Goal: Information Seeking & Learning: Learn about a topic

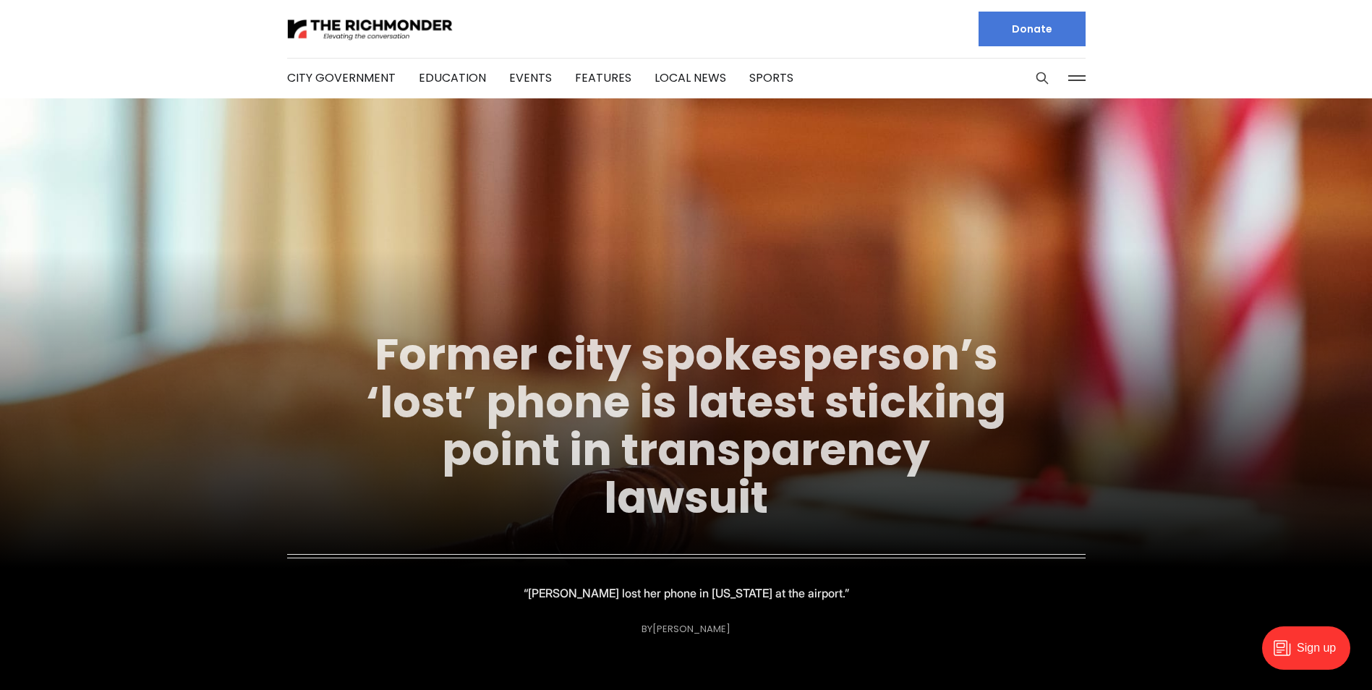
click at [682, 371] on link "Former city spokesperson’s ‘lost’ phone is latest sticking point in transparenc…" at bounding box center [686, 426] width 640 height 204
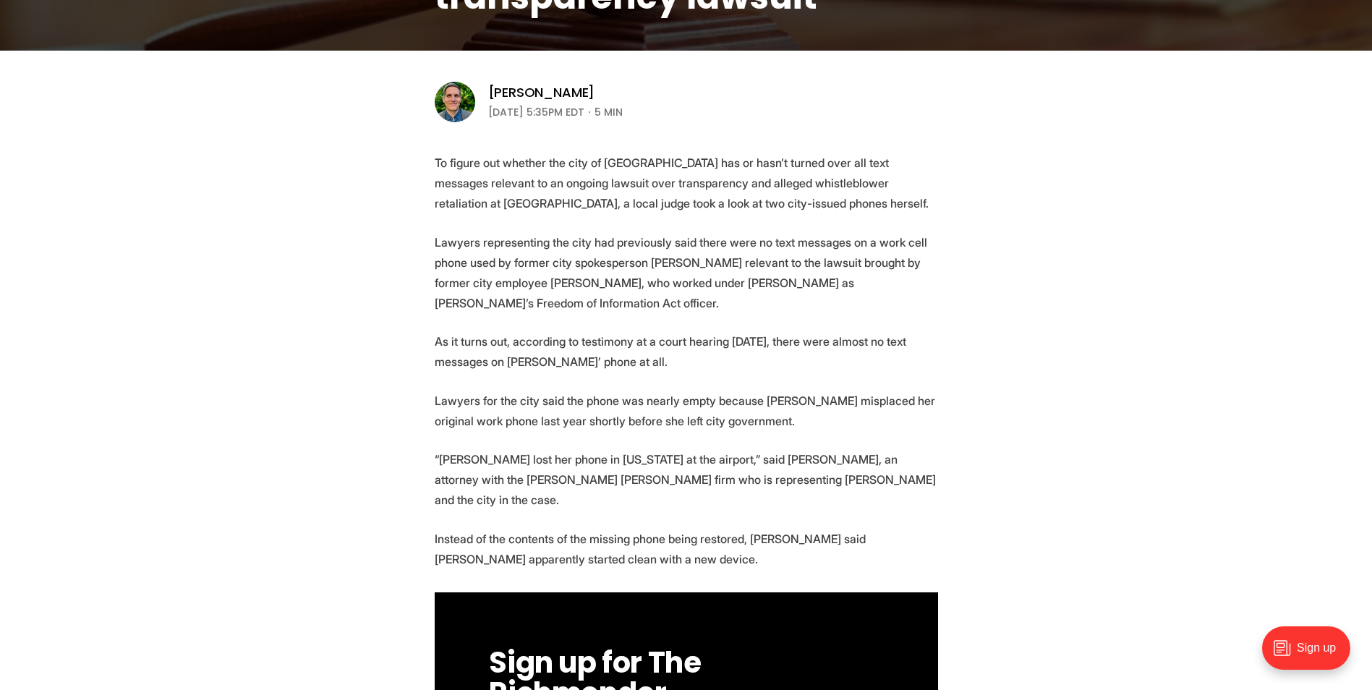
scroll to position [434, 0]
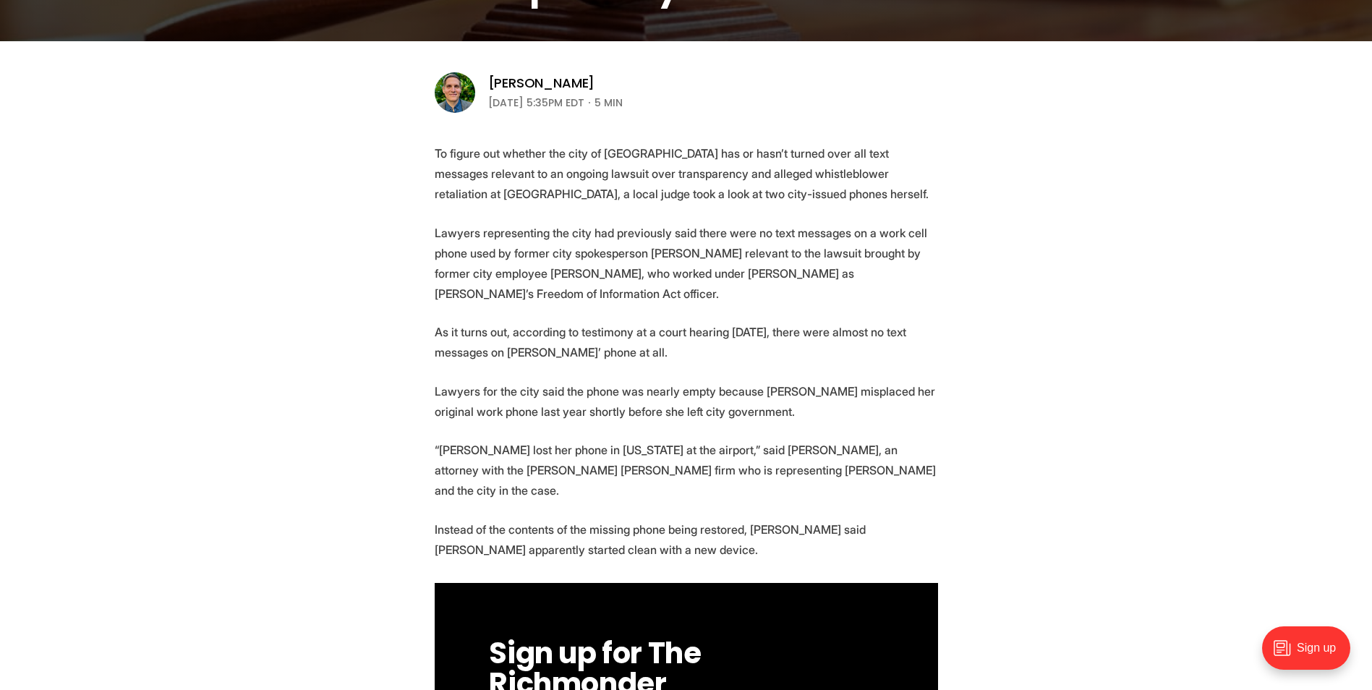
click at [526, 346] on p "As it turns out, according to testimony at a court hearing [DATE], there were a…" at bounding box center [686, 342] width 503 height 40
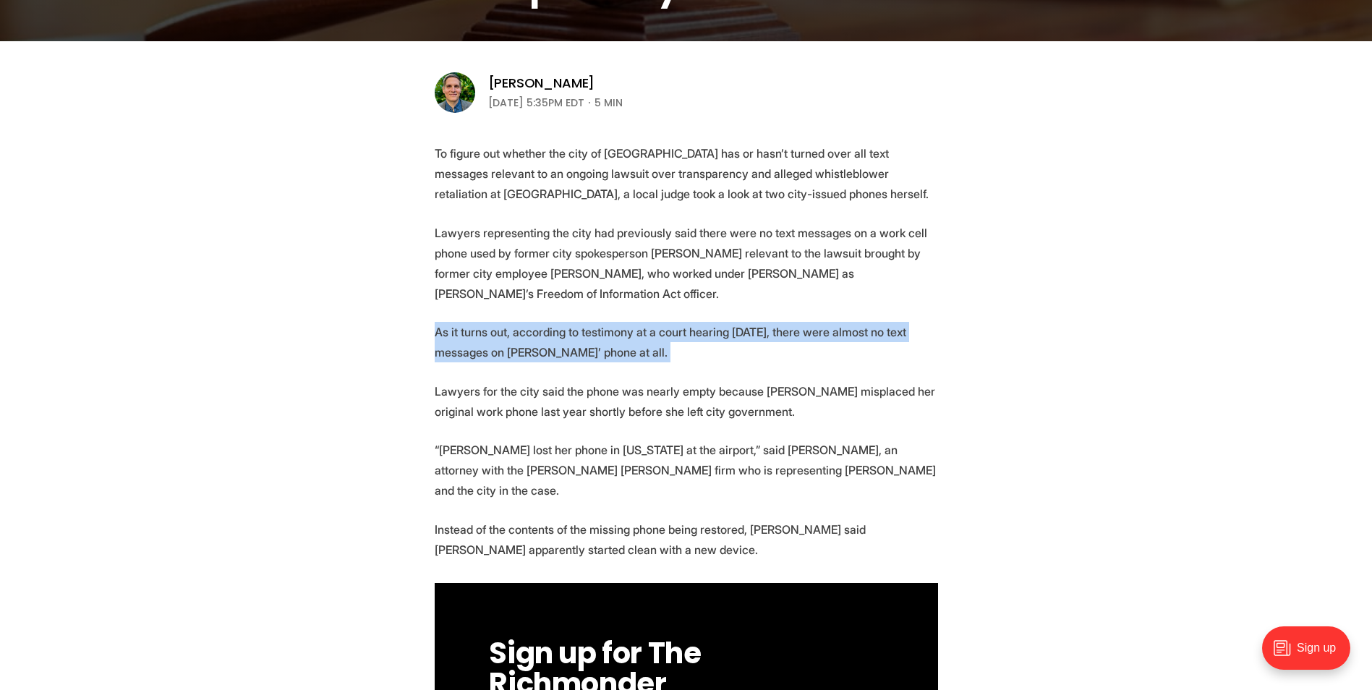
click at [526, 346] on p "As it turns out, according to testimony at a court hearing [DATE], there were a…" at bounding box center [686, 342] width 503 height 40
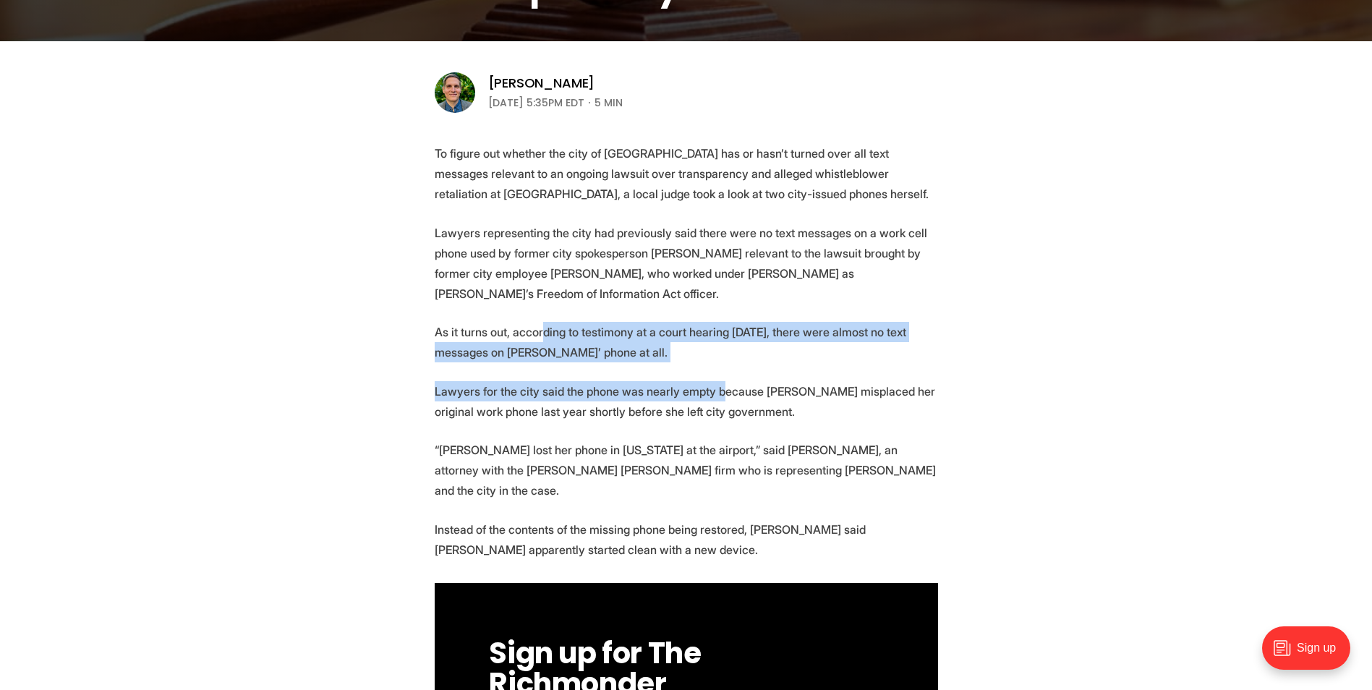
drag, startPoint x: 713, startPoint y: 397, endPoint x: 538, endPoint y: 320, distance: 191.3
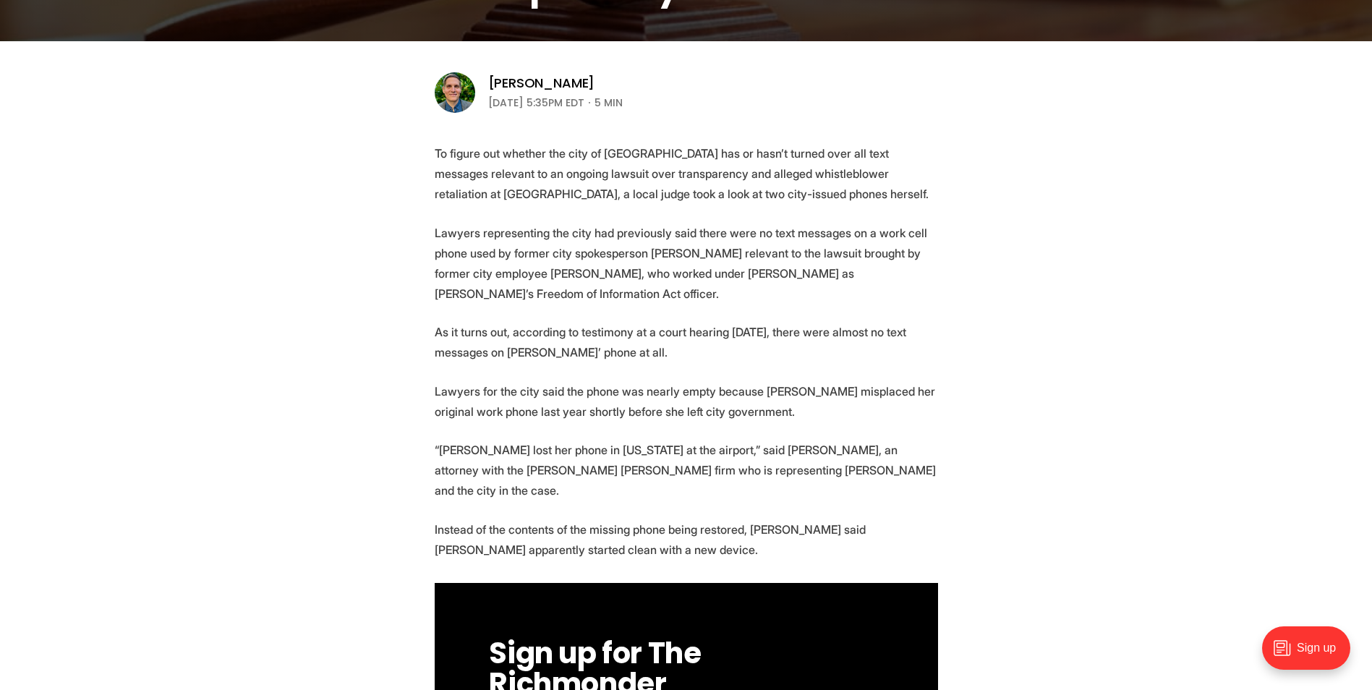
drag, startPoint x: 538, startPoint y: 320, endPoint x: 471, endPoint y: 311, distance: 67.8
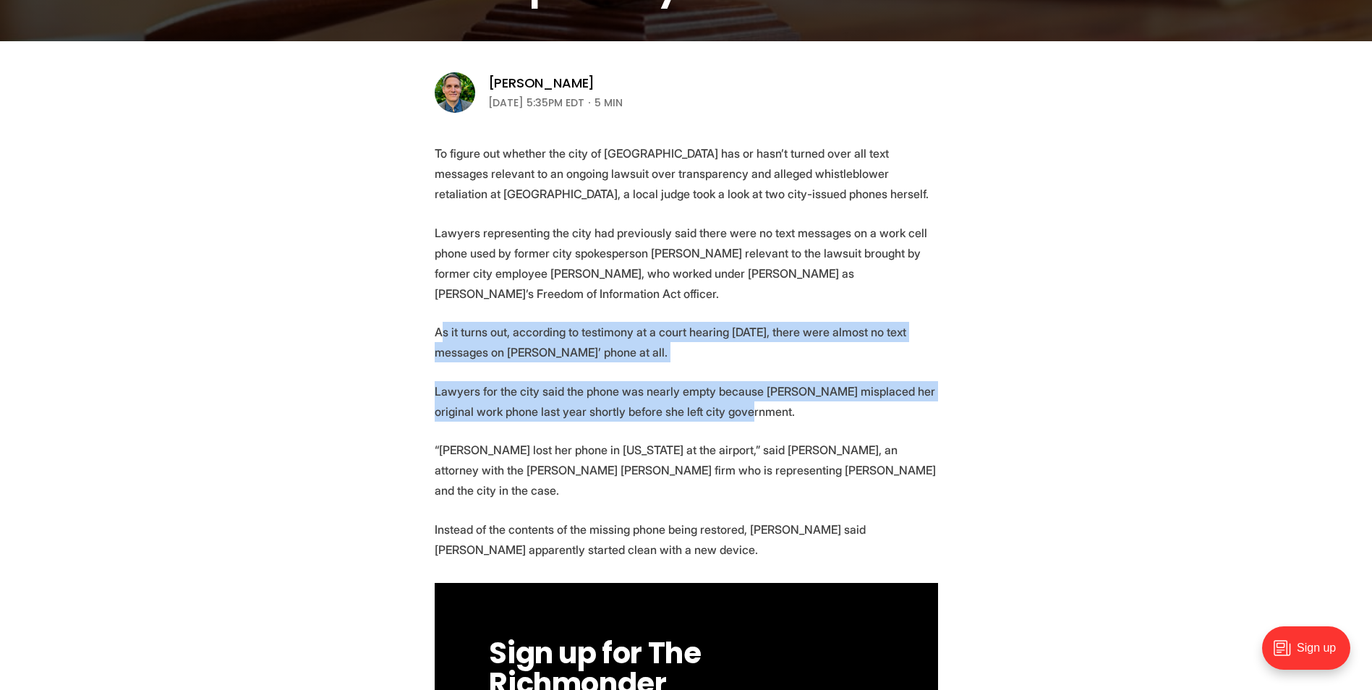
drag, startPoint x: 440, startPoint y: 316, endPoint x: 842, endPoint y: 419, distance: 415.6
drag, startPoint x: 842, startPoint y: 419, endPoint x: 506, endPoint y: 395, distance: 337.1
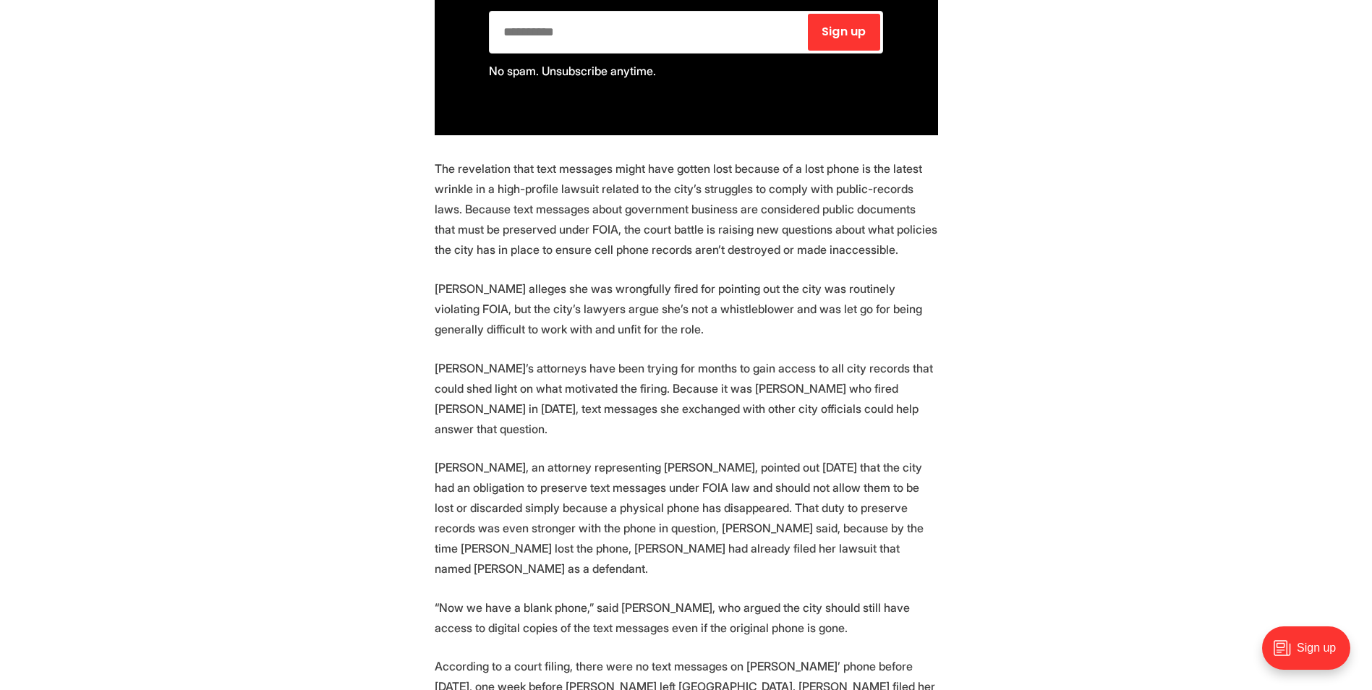
scroll to position [1229, 0]
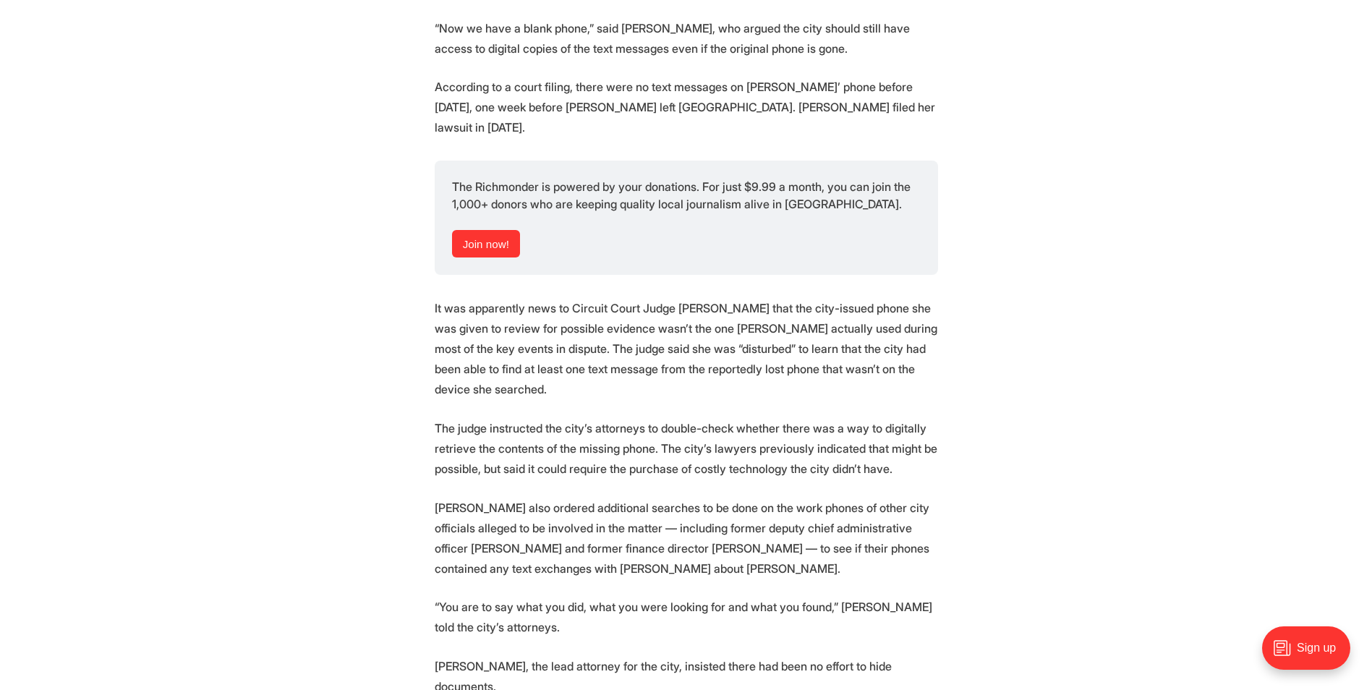
scroll to position [1808, 0]
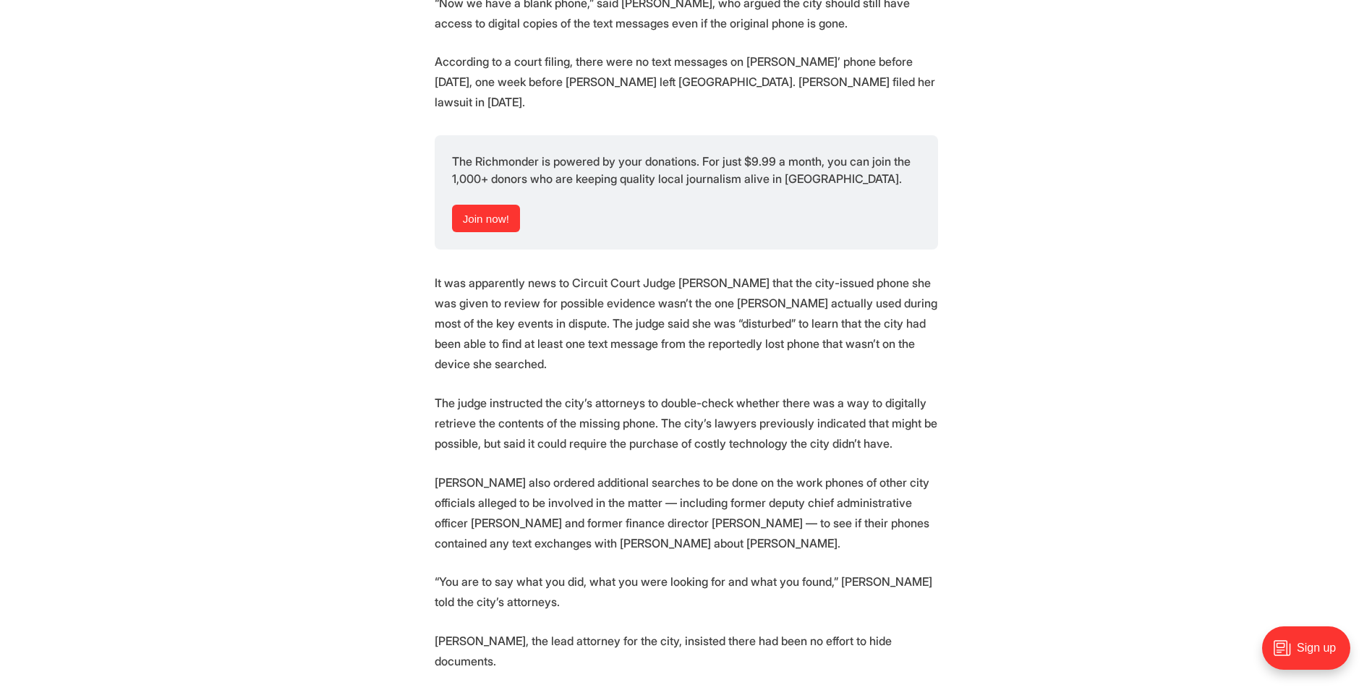
click at [1132, 458] on section "To figure out whether the city of [GEOGRAPHIC_DATA] has or hasn’t turned over a…" at bounding box center [686, 186] width 1372 height 2834
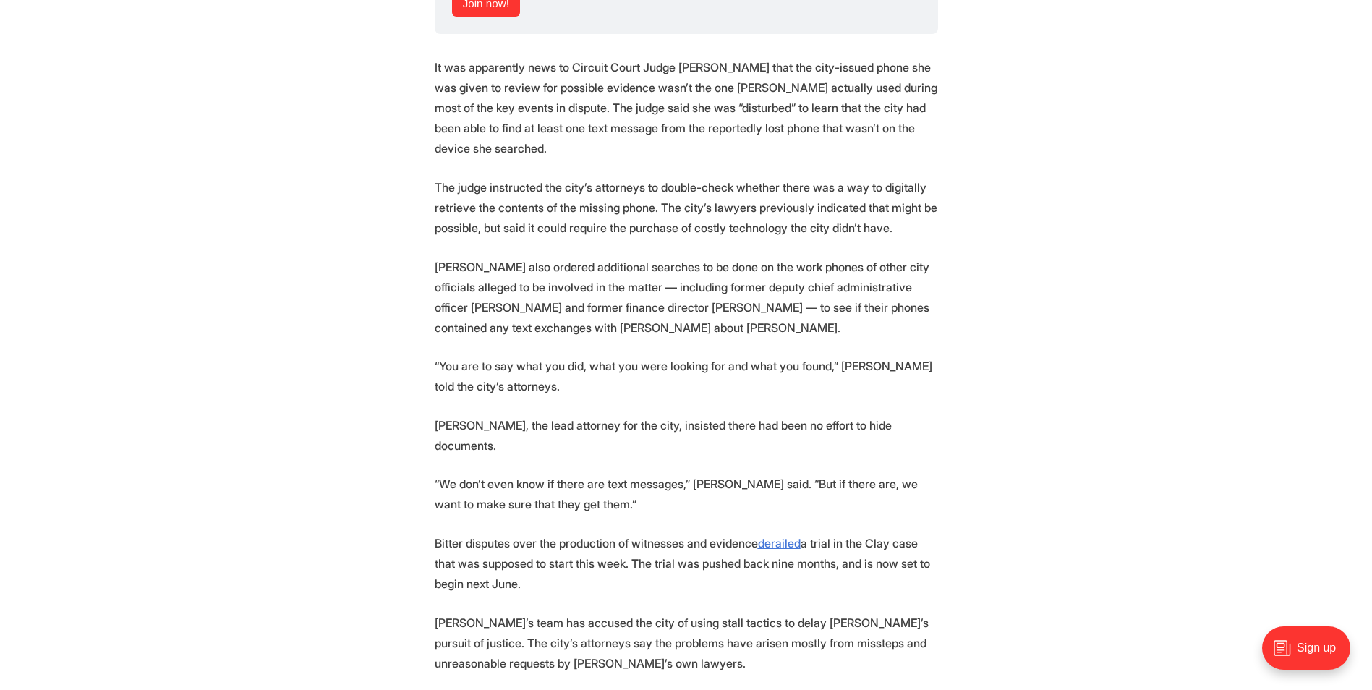
scroll to position [2025, 0]
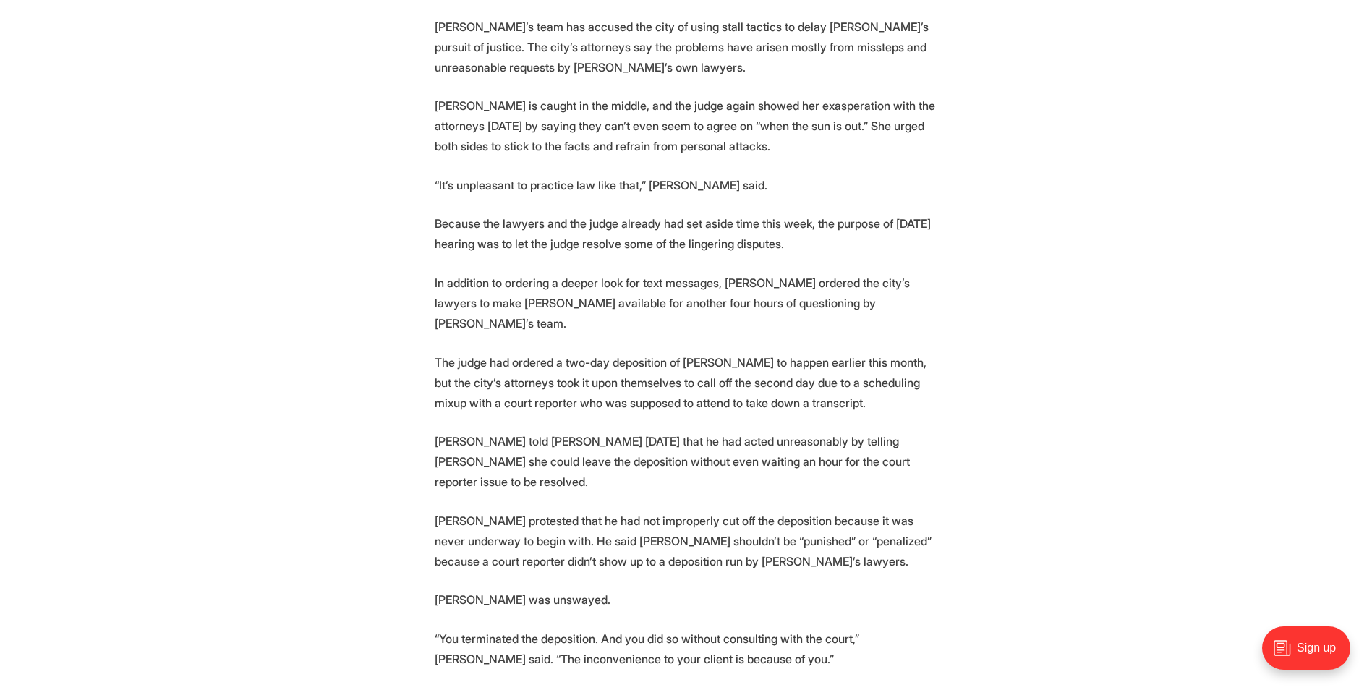
scroll to position [2675, 0]
